Goal: Find specific page/section: Find specific page/section

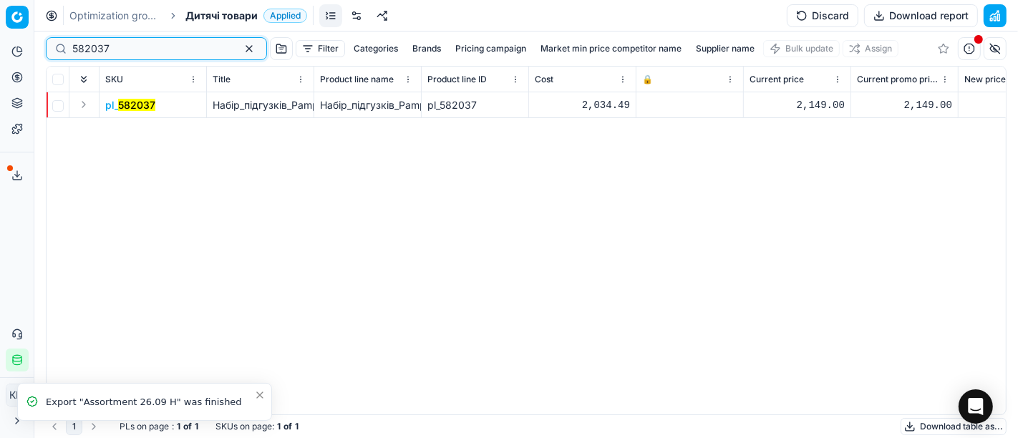
drag, startPoint x: 145, startPoint y: 45, endPoint x: 11, endPoint y: 42, distance: 133.9
click at [11, 42] on div "Pricing platform Analytics Pricing Product portfolio Templates Export service 8…" at bounding box center [509, 219] width 1018 height 438
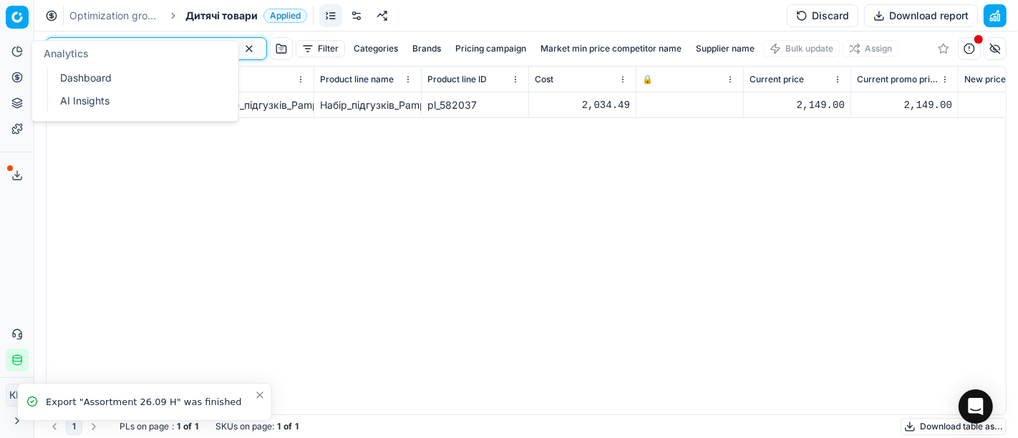
paste input "MD_660784"
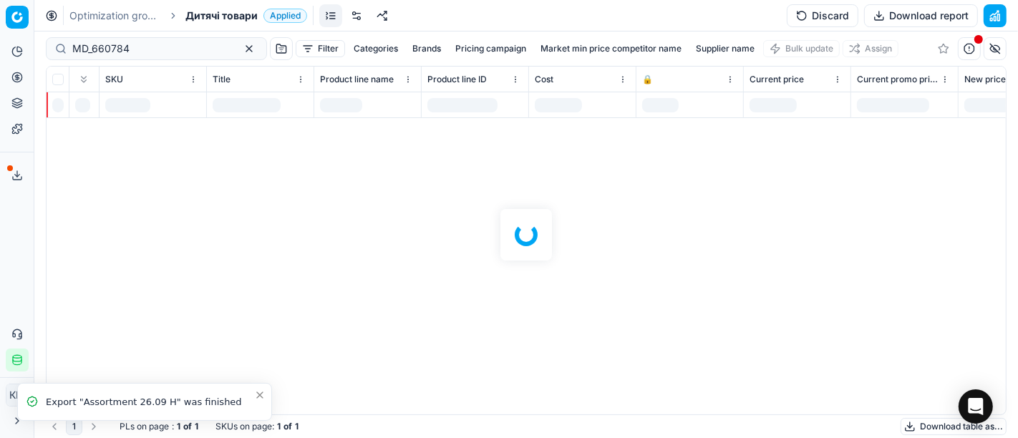
click at [258, 256] on div at bounding box center [525, 234] width 983 height 407
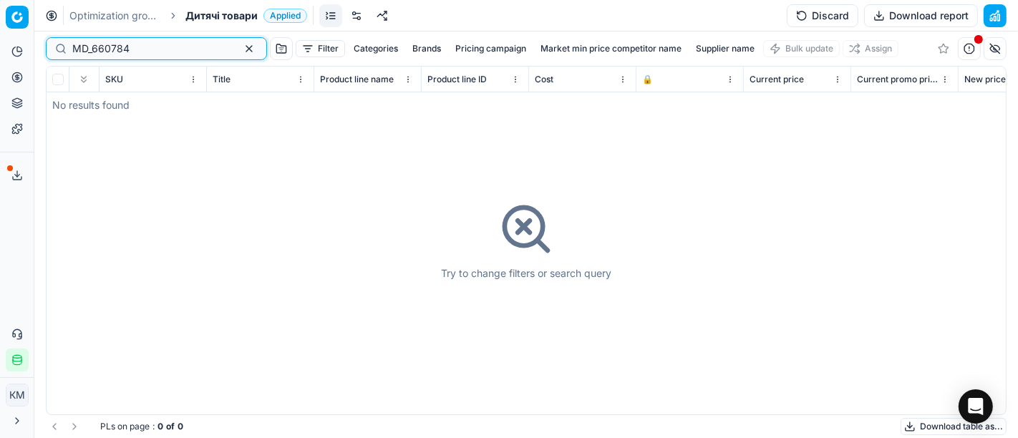
click at [92, 46] on input "MD_660784" at bounding box center [150, 49] width 157 height 14
type input "660784"
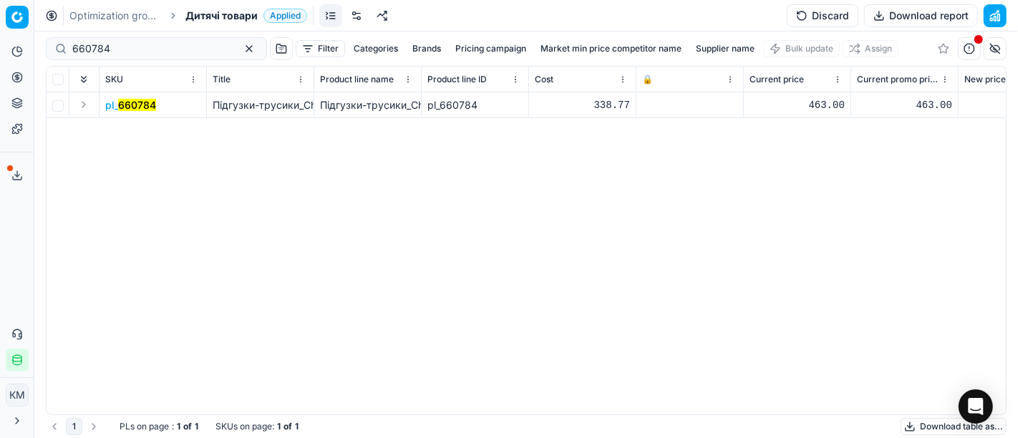
click at [142, 110] on mark "660784" at bounding box center [137, 105] width 38 height 12
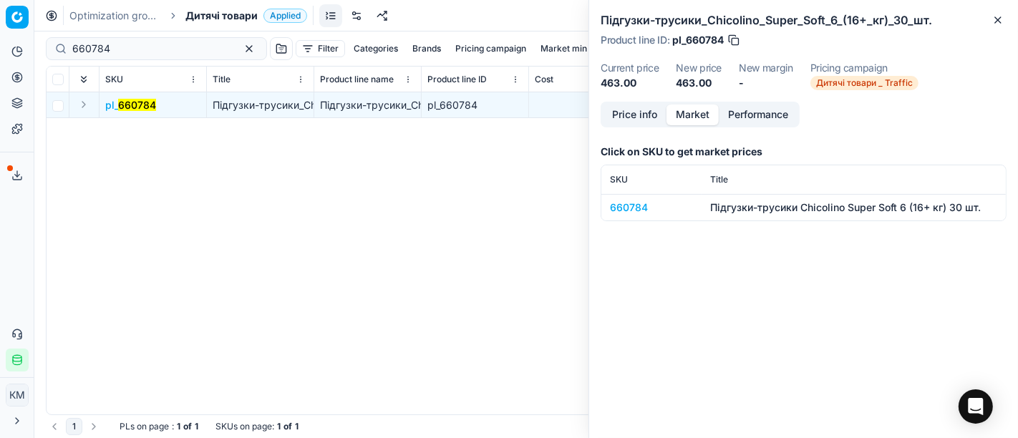
click at [683, 114] on button "Market" at bounding box center [692, 114] width 52 height 21
click at [630, 207] on div "660784" at bounding box center [651, 207] width 83 height 14
